Goal: Obtain resource: Obtain resource

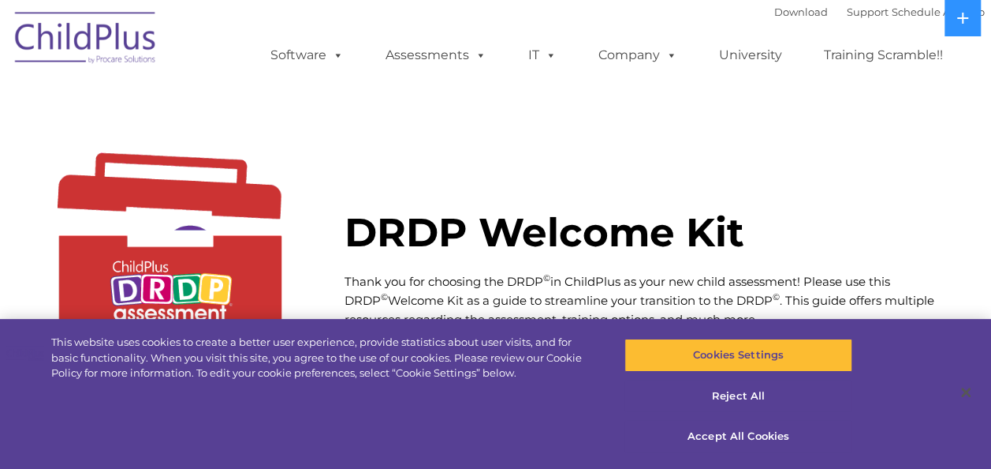
click at [857, 169] on div at bounding box center [659, 134] width 629 height 118
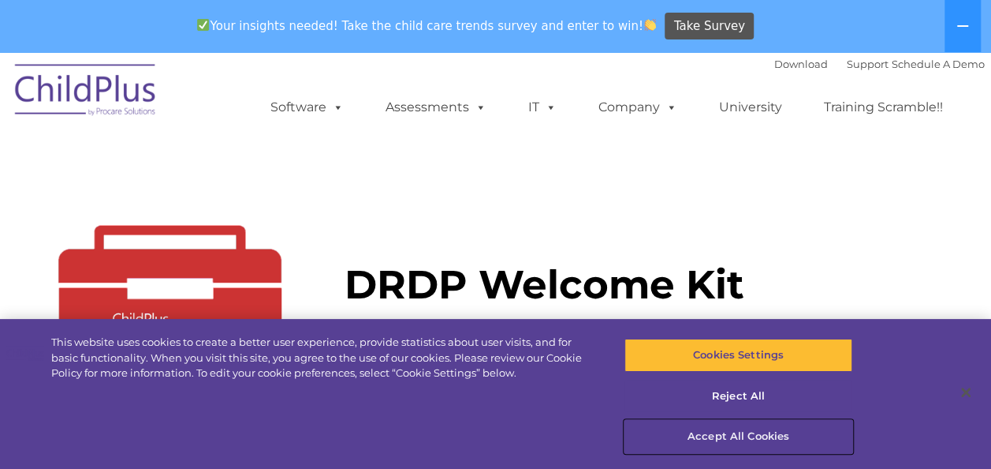
click at [733, 435] on button "Accept All Cookies" at bounding box center [739, 436] width 228 height 33
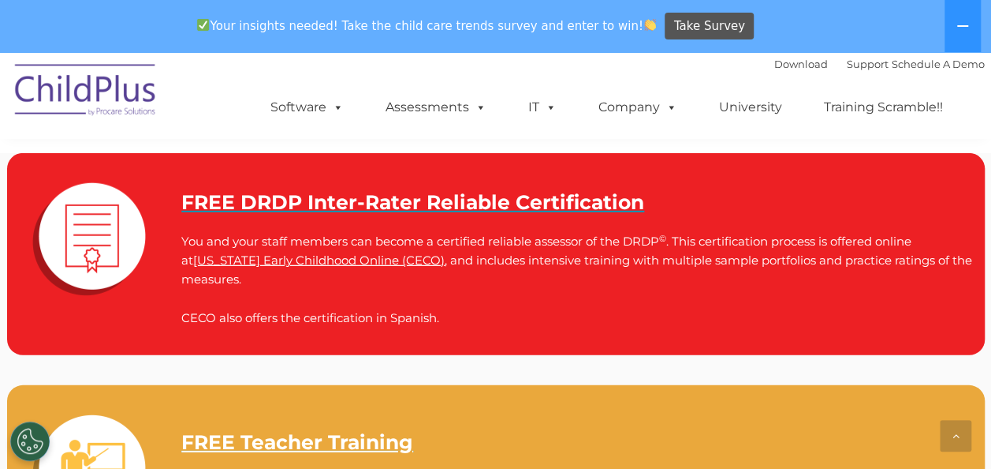
scroll to position [2201, 0]
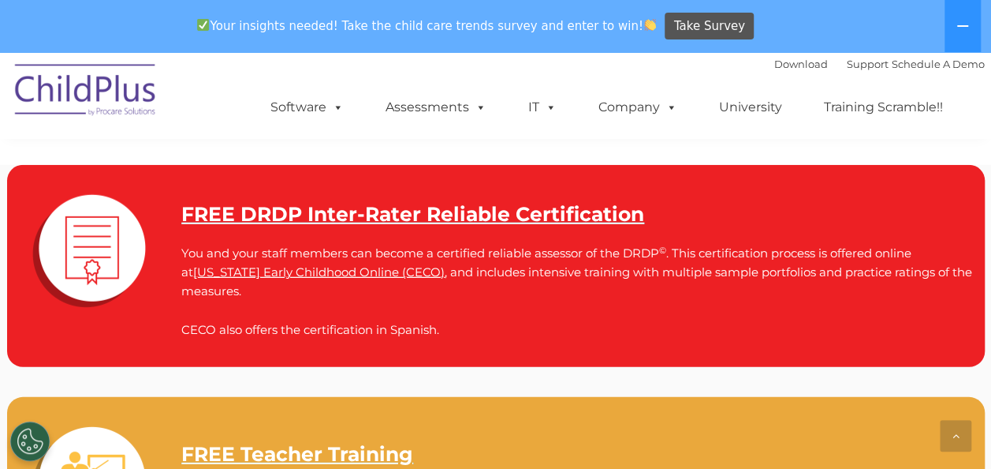
click at [191, 223] on strong "FREE DRDP Inter-Rater Reliable Certification" at bounding box center [412, 214] width 463 height 24
